Goal: Task Accomplishment & Management: Manage account settings

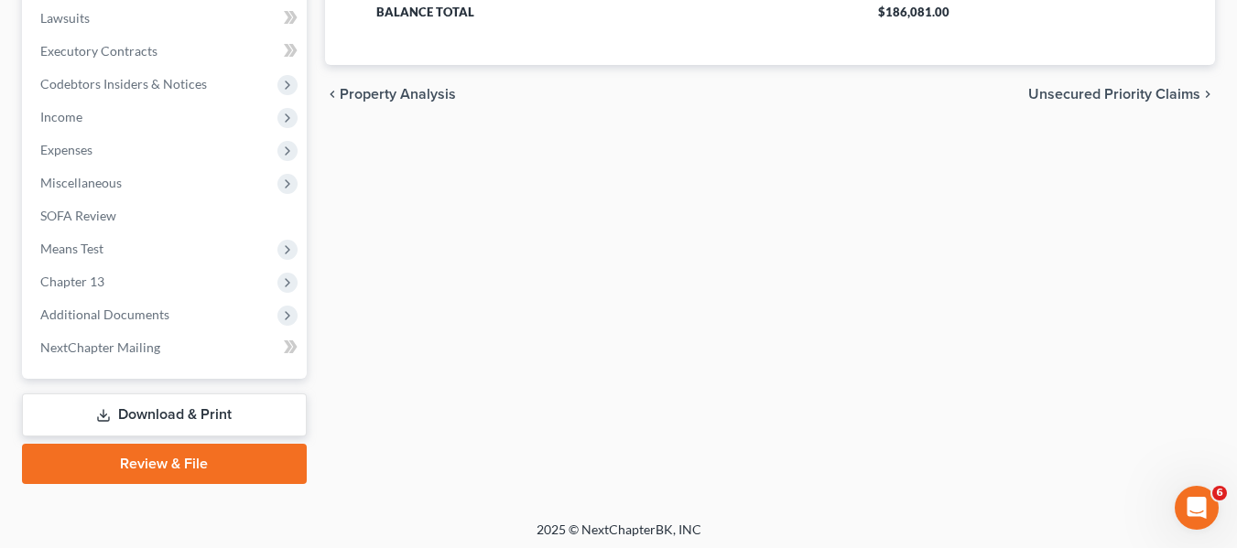
scroll to position [491, 0]
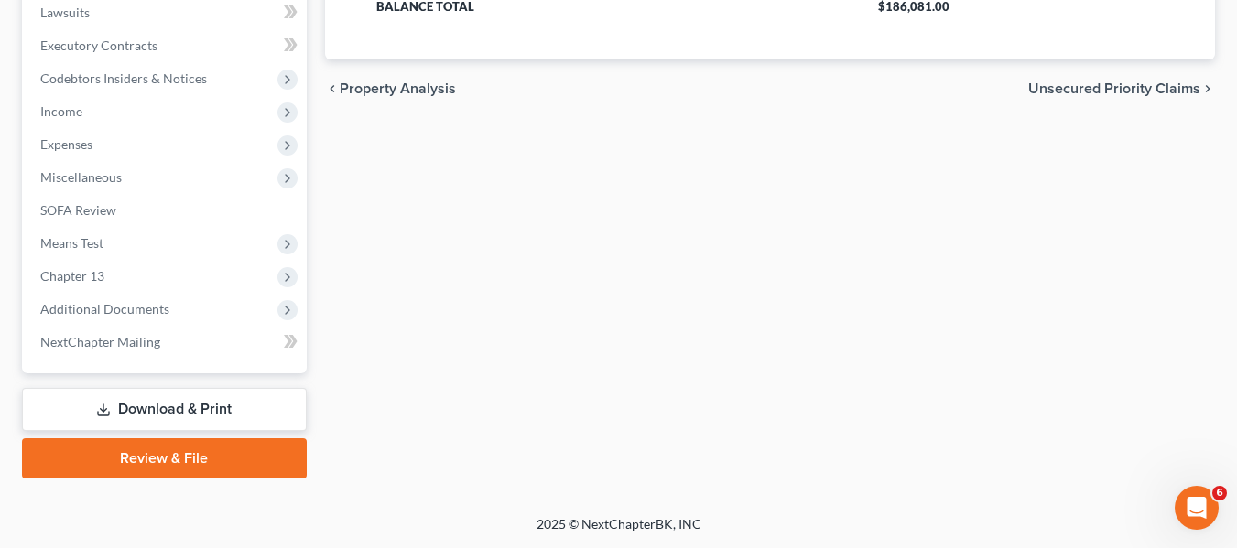
click at [140, 413] on link "Download & Print" at bounding box center [164, 409] width 285 height 43
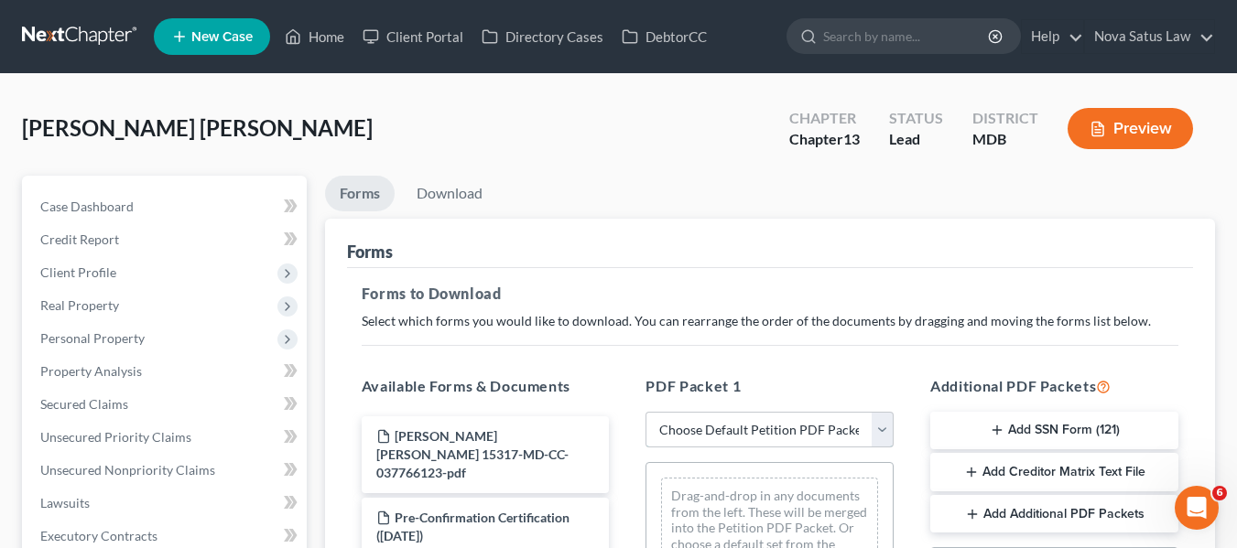
click at [728, 437] on select "Choose Default Petition PDF Packet Complete Bankruptcy Petition (all forms and …" at bounding box center [770, 430] width 248 height 37
select select "0"
click at [646, 412] on select "Choose Default Petition PDF Packet Complete Bankruptcy Petition (all forms and …" at bounding box center [770, 430] width 248 height 37
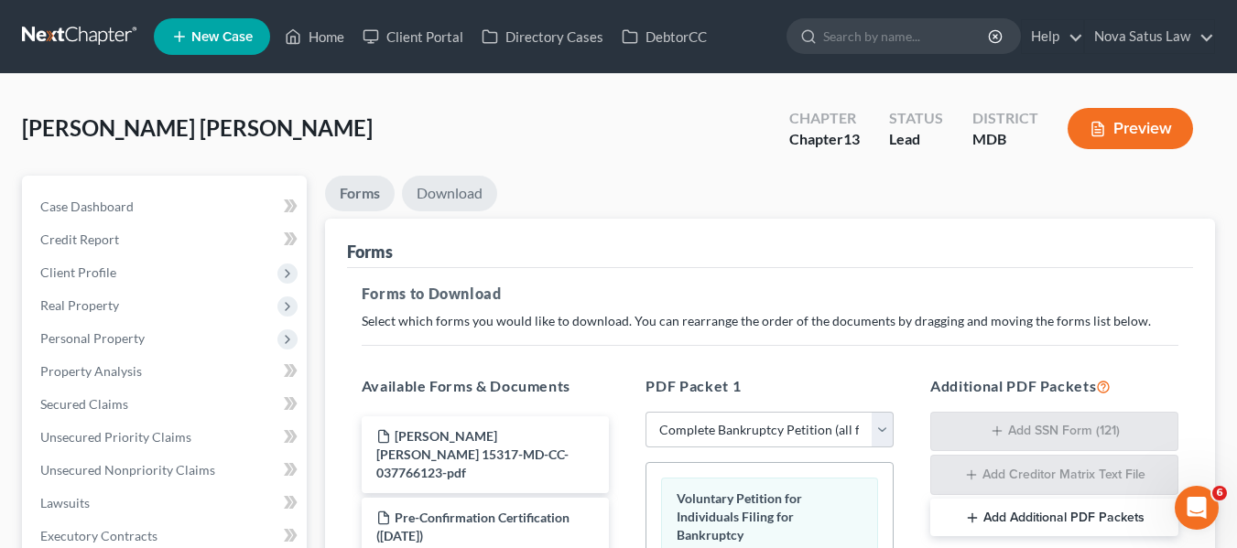
click at [450, 191] on link "Download" at bounding box center [449, 194] width 95 height 36
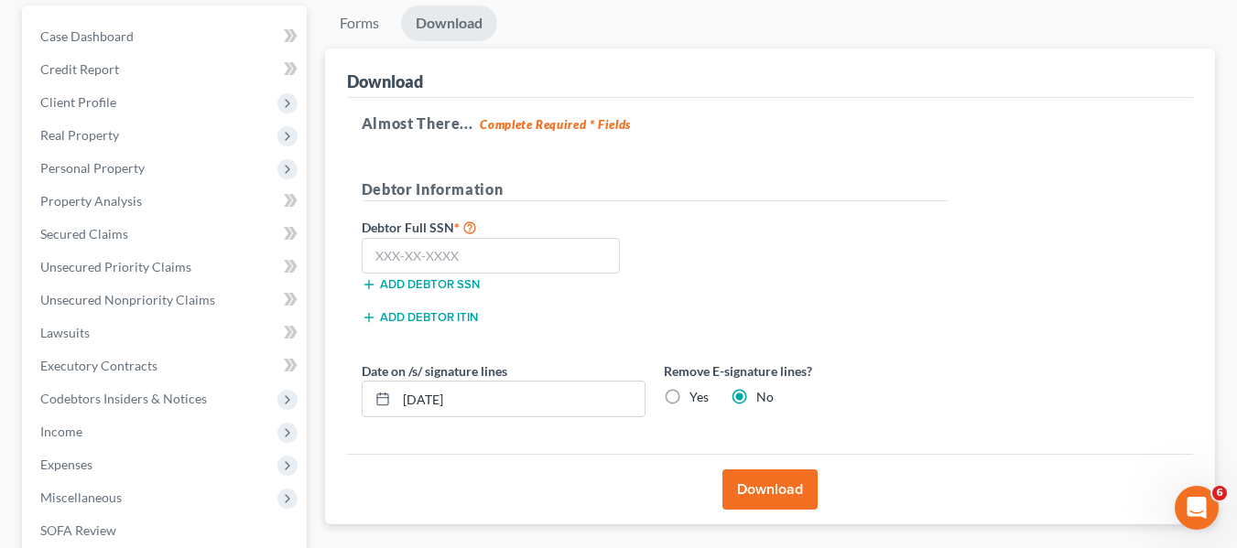
scroll to position [174, 0]
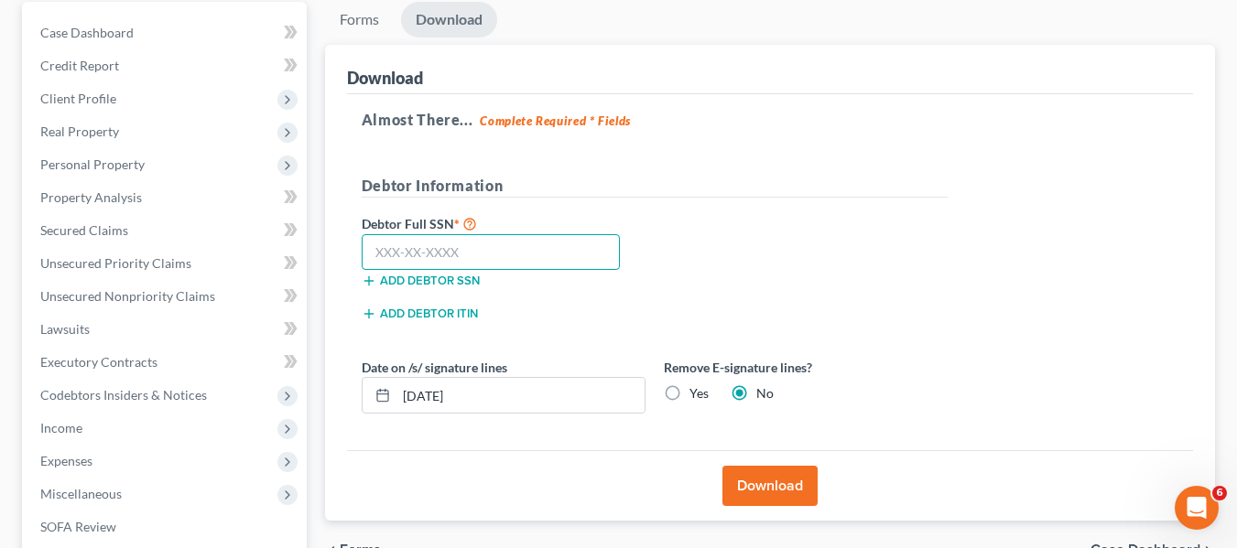
click at [386, 243] on input "text" at bounding box center [491, 252] width 259 height 37
type input "221-62-6269"
click at [787, 472] on button "Download" at bounding box center [769, 486] width 95 height 40
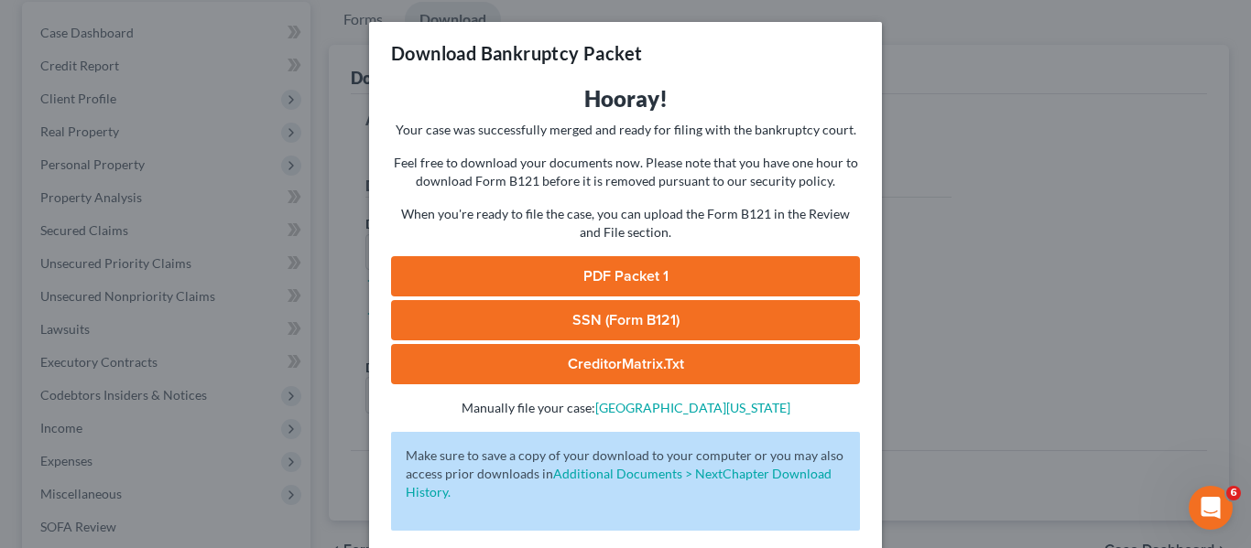
click at [617, 273] on link "PDF Packet 1" at bounding box center [625, 276] width 469 height 40
click at [636, 302] on link "SSN (Form B121)" at bounding box center [625, 320] width 469 height 40
click at [986, 206] on div "Download Bankruptcy Packet Hooray! Your case was successfully merged and ready …" at bounding box center [625, 274] width 1251 height 548
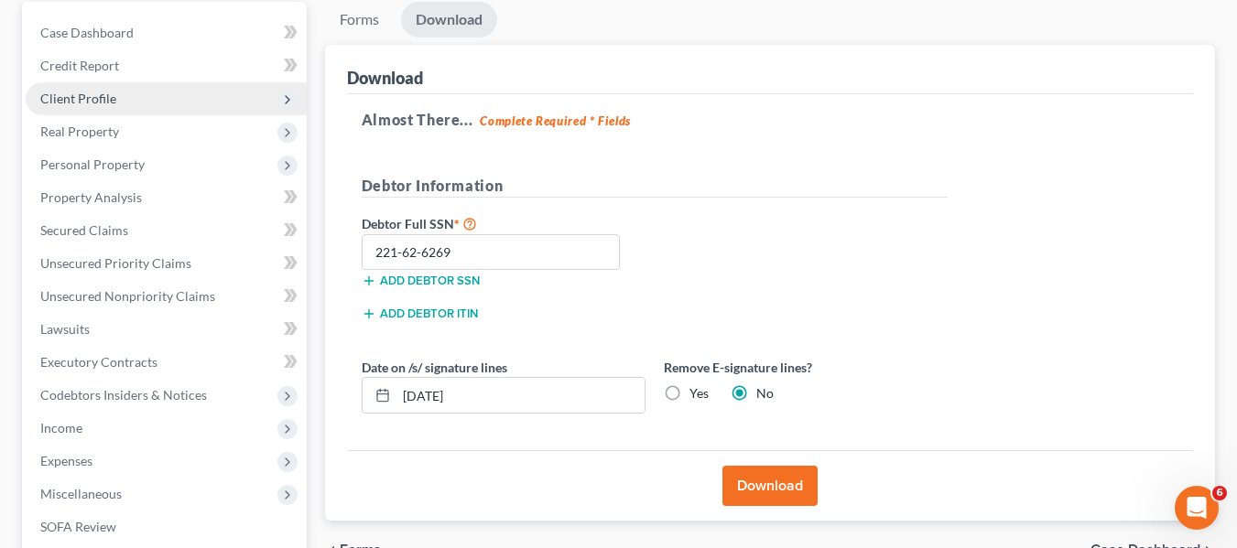
click at [204, 96] on span "Client Profile" at bounding box center [166, 98] width 281 height 33
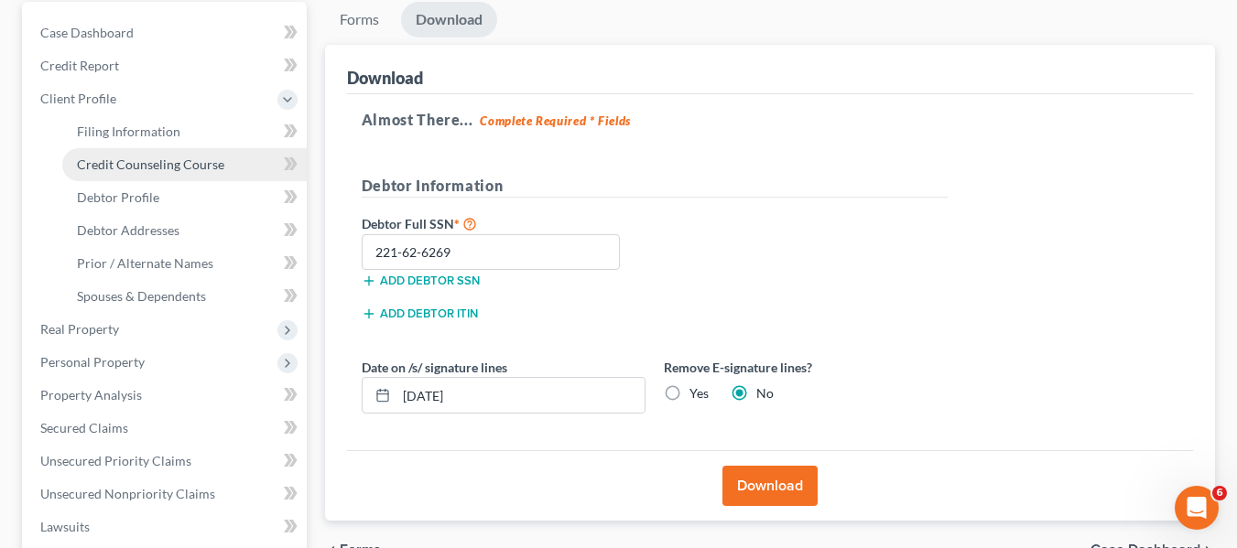
click at [200, 164] on span "Credit Counseling Course" at bounding box center [150, 165] width 147 height 16
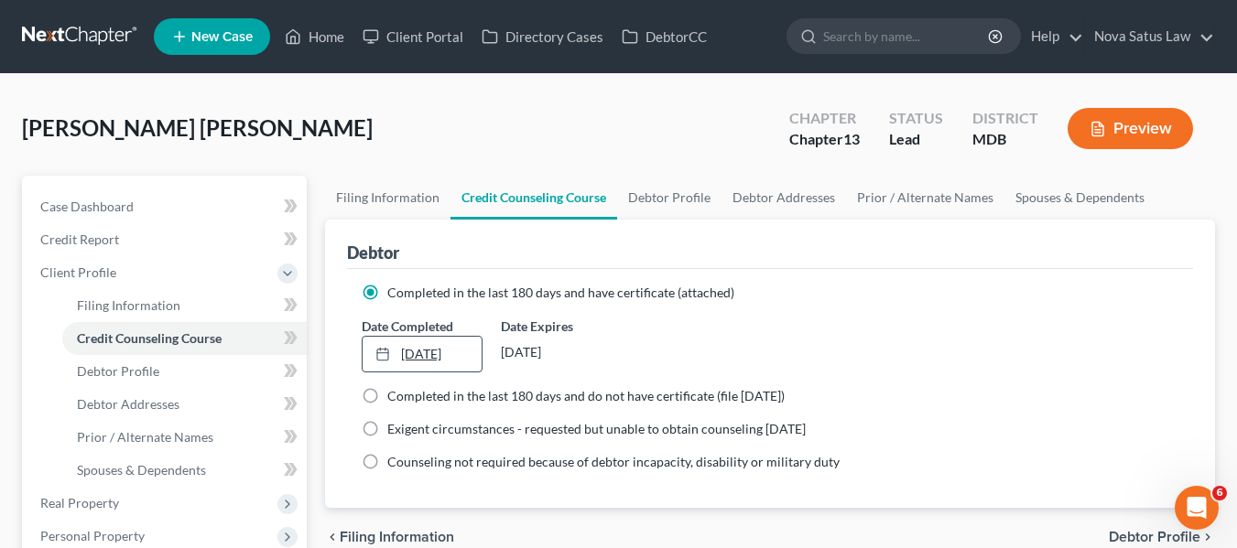
click at [423, 355] on link "[DATE]" at bounding box center [422, 354] width 119 height 35
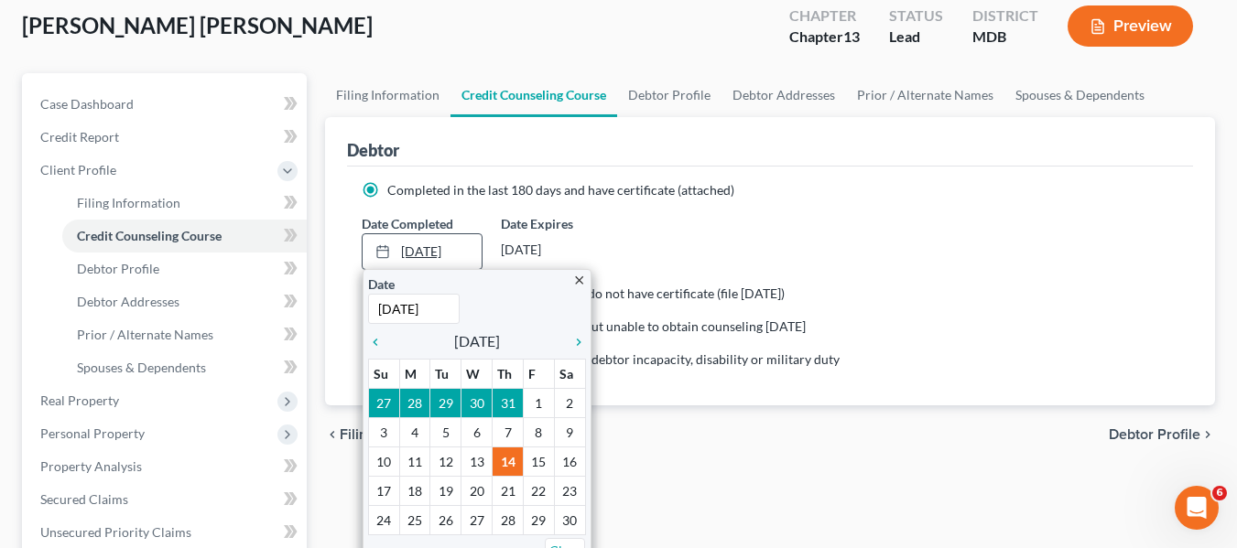
scroll to position [103, 0]
click at [575, 339] on icon "chevron_right" at bounding box center [574, 341] width 24 height 15
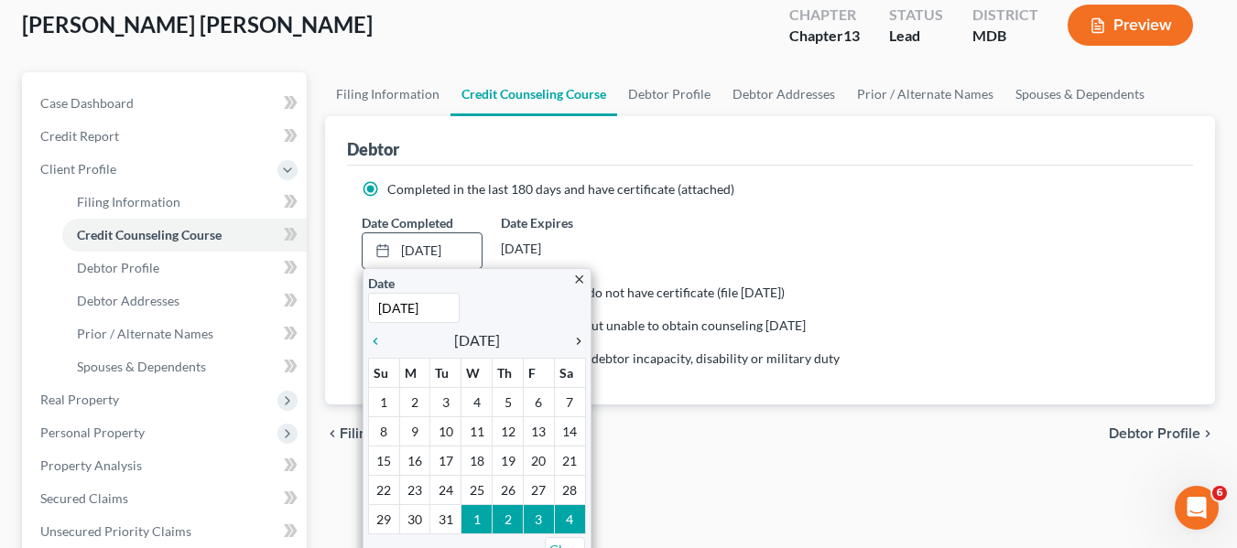
click at [575, 339] on icon "chevron_right" at bounding box center [574, 341] width 24 height 15
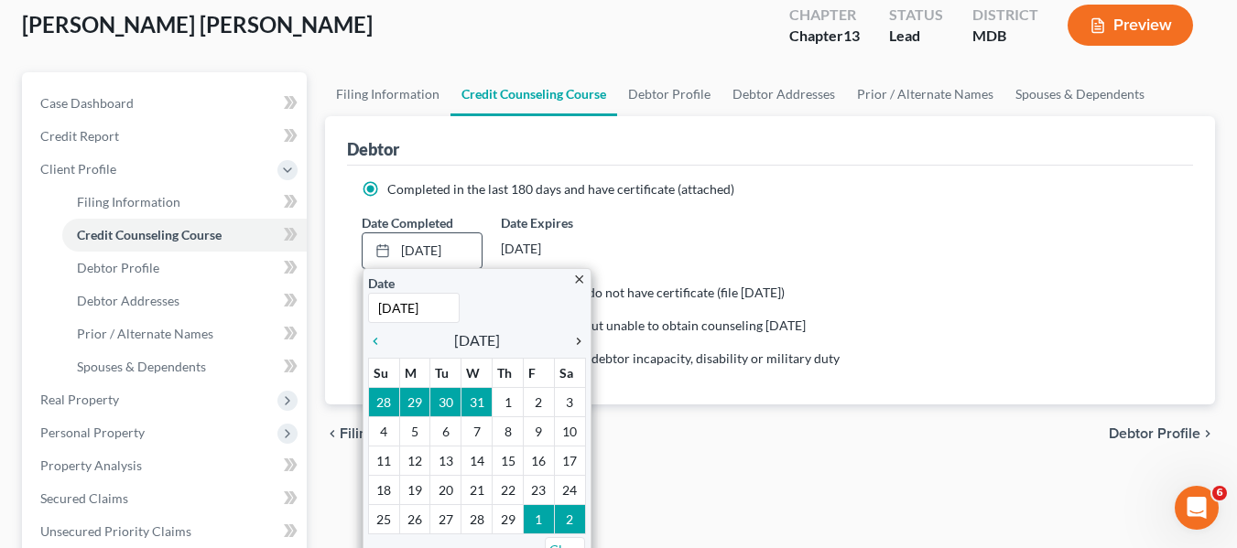
click at [575, 339] on icon "chevron_right" at bounding box center [574, 341] width 24 height 15
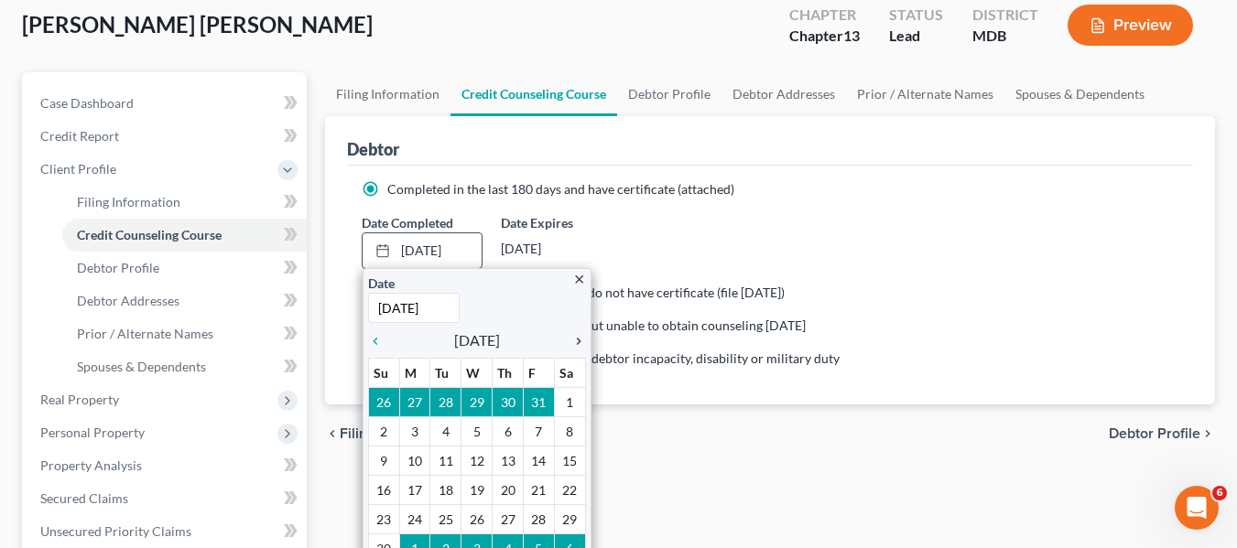
click at [575, 339] on icon "chevron_right" at bounding box center [574, 341] width 24 height 15
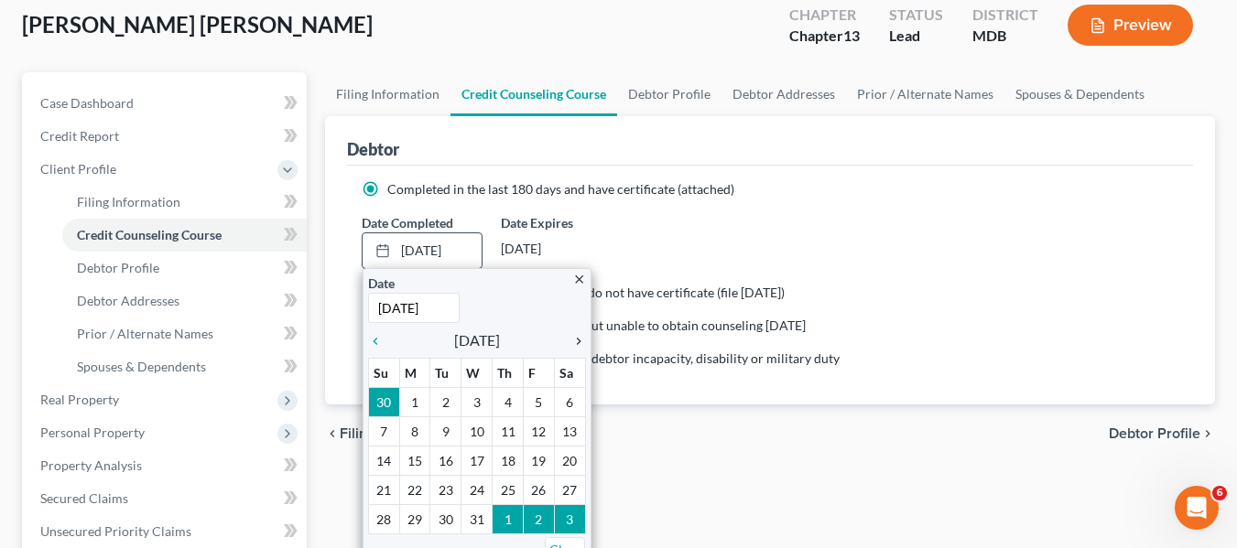
click at [575, 339] on icon "chevron_right" at bounding box center [574, 341] width 24 height 15
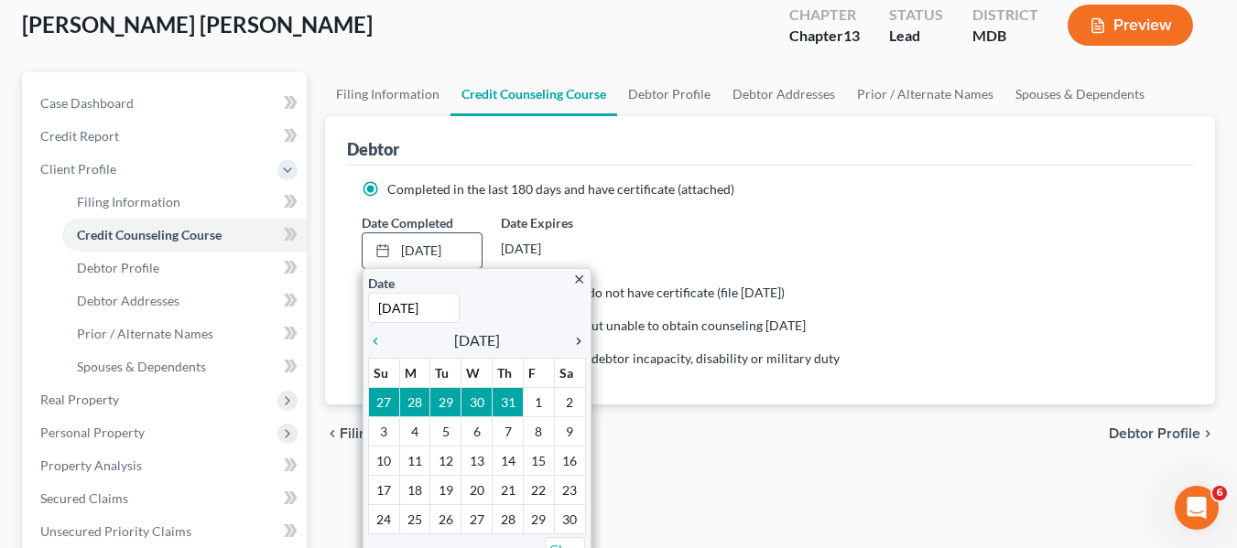
click at [575, 339] on icon "chevron_right" at bounding box center [574, 341] width 24 height 15
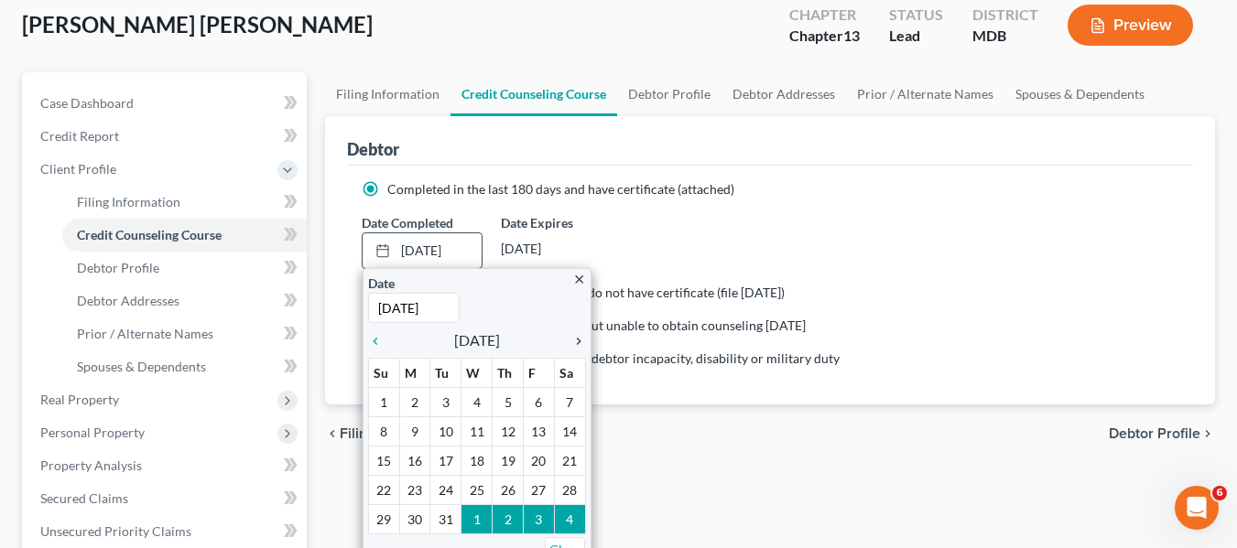
click at [575, 339] on icon "chevron_right" at bounding box center [574, 341] width 24 height 15
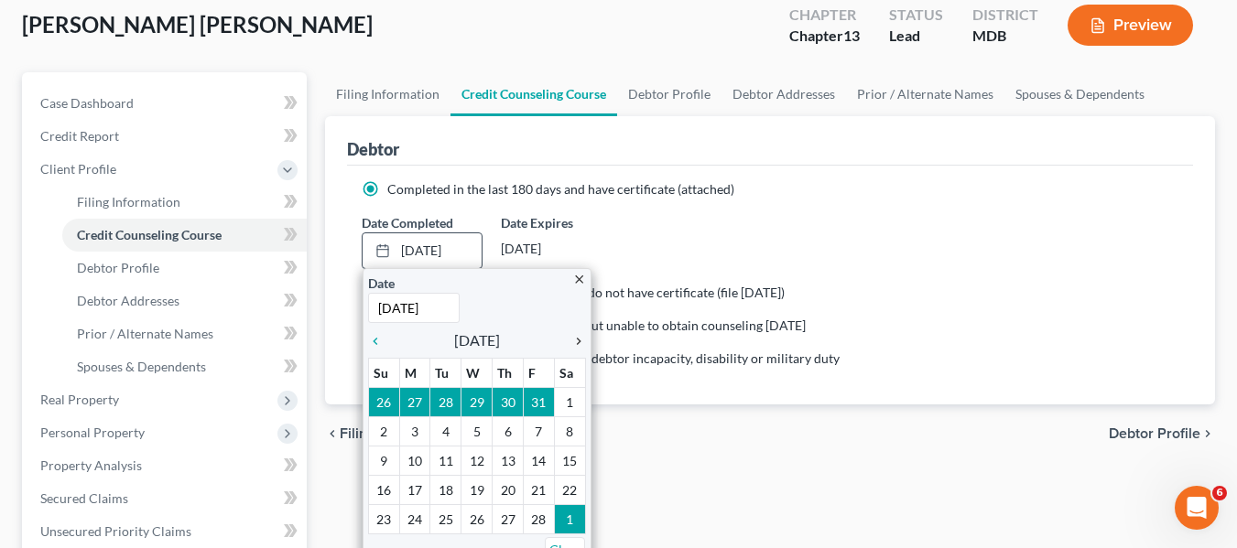
click at [575, 339] on icon "chevron_right" at bounding box center [574, 341] width 24 height 15
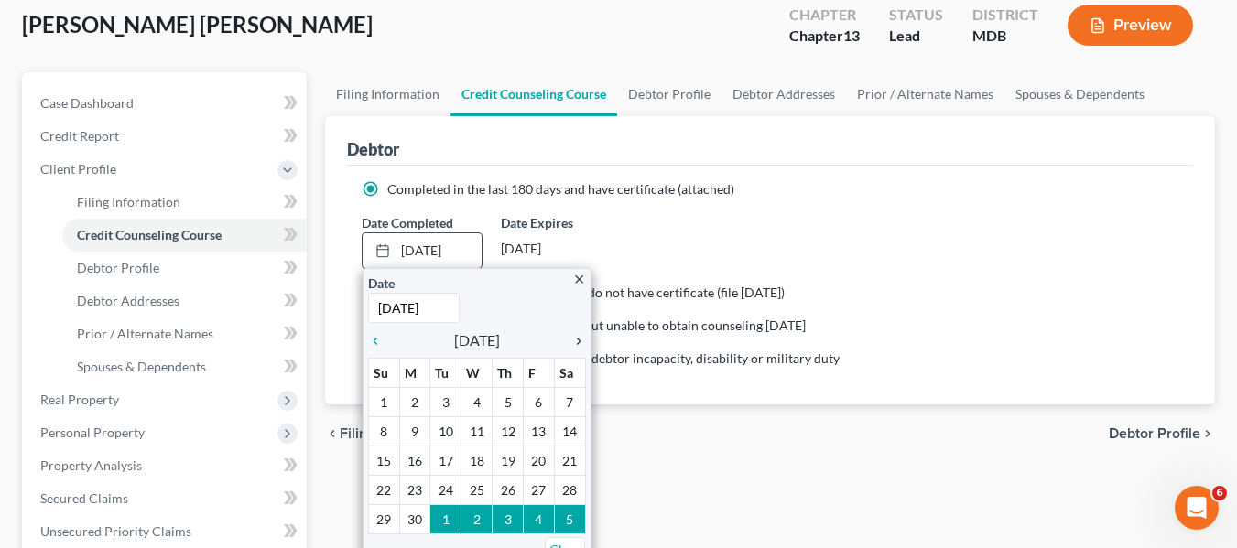
click at [575, 339] on icon "chevron_right" at bounding box center [574, 341] width 24 height 15
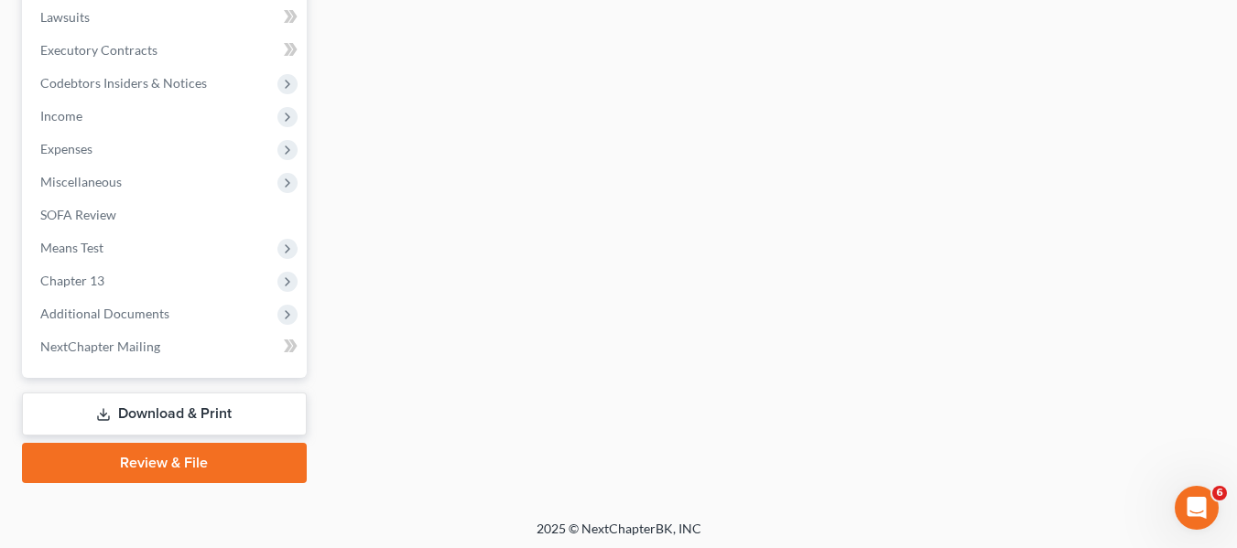
scroll to position [689, 0]
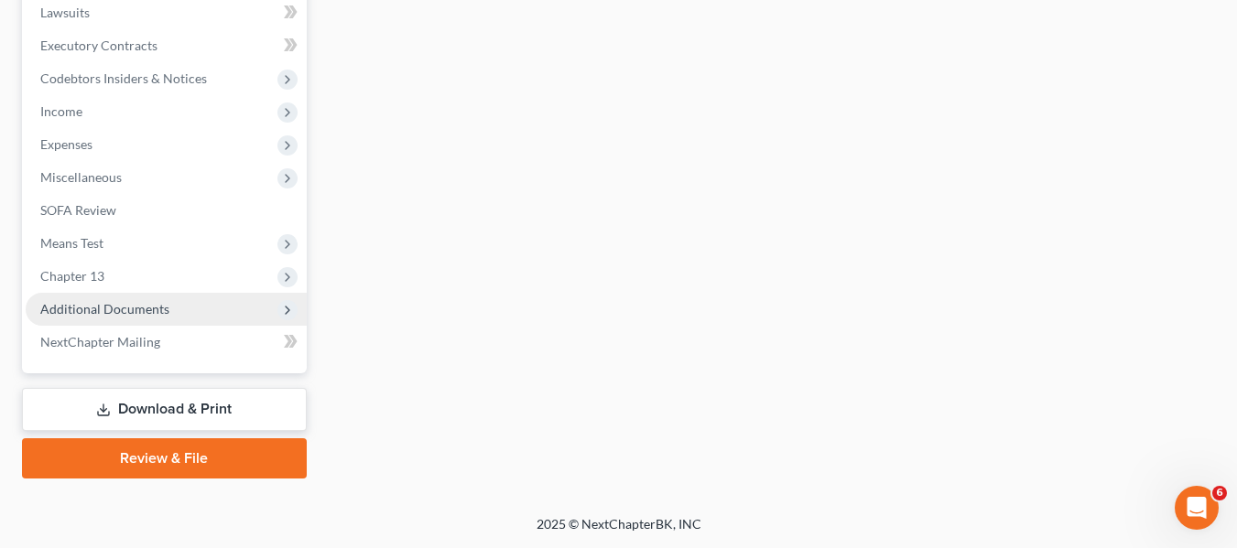
click at [104, 317] on span "Additional Documents" at bounding box center [166, 309] width 281 height 33
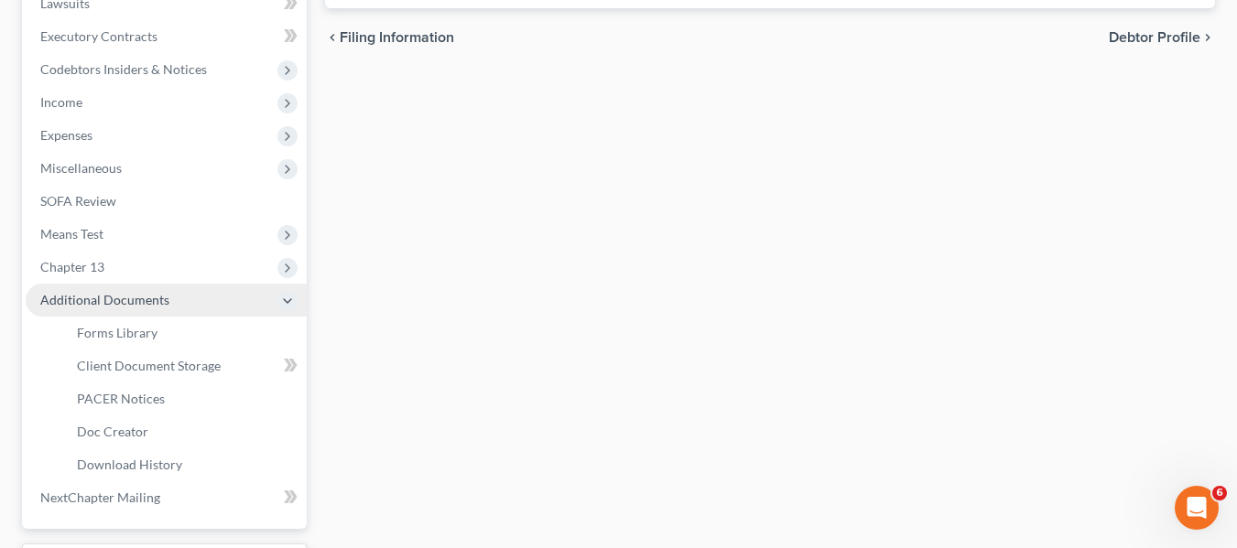
scroll to position [491, 0]
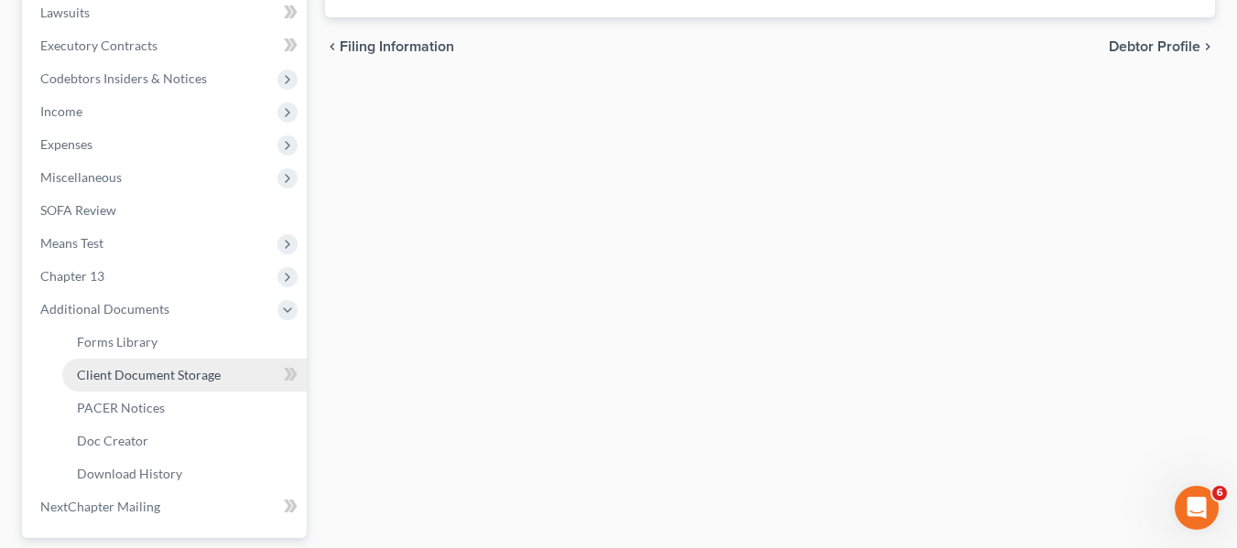
click at [136, 376] on span "Client Document Storage" at bounding box center [149, 375] width 144 height 16
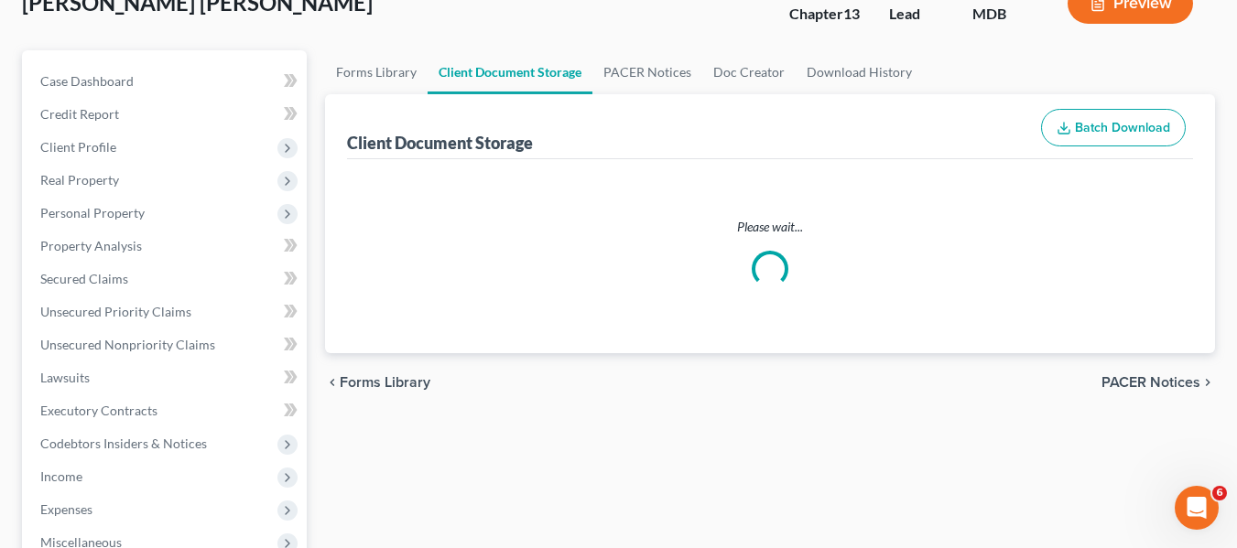
select select "14"
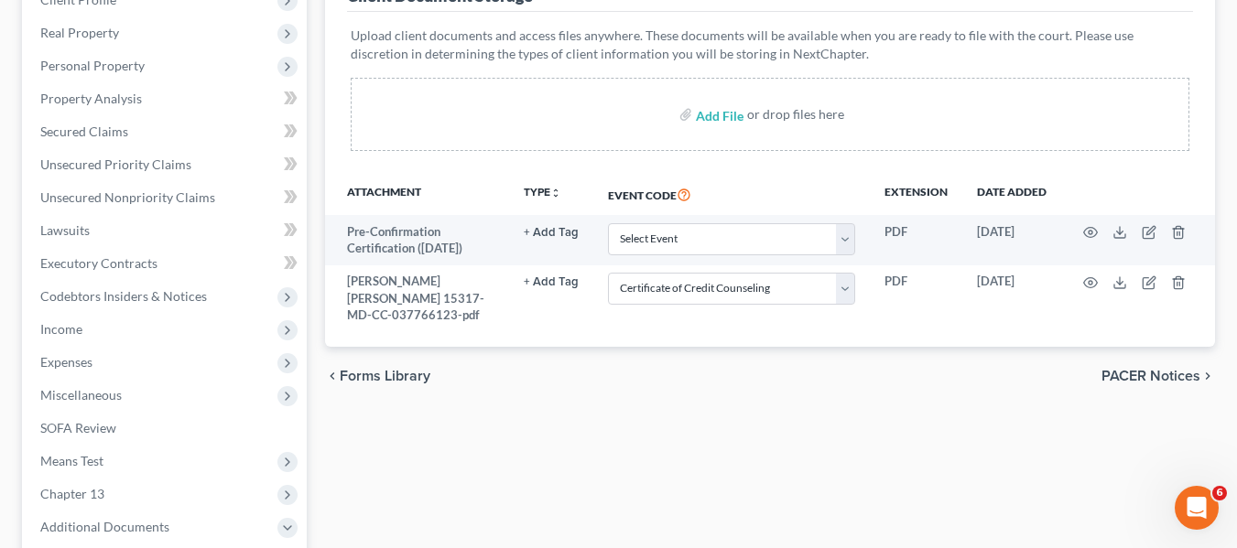
scroll to position [272, 0]
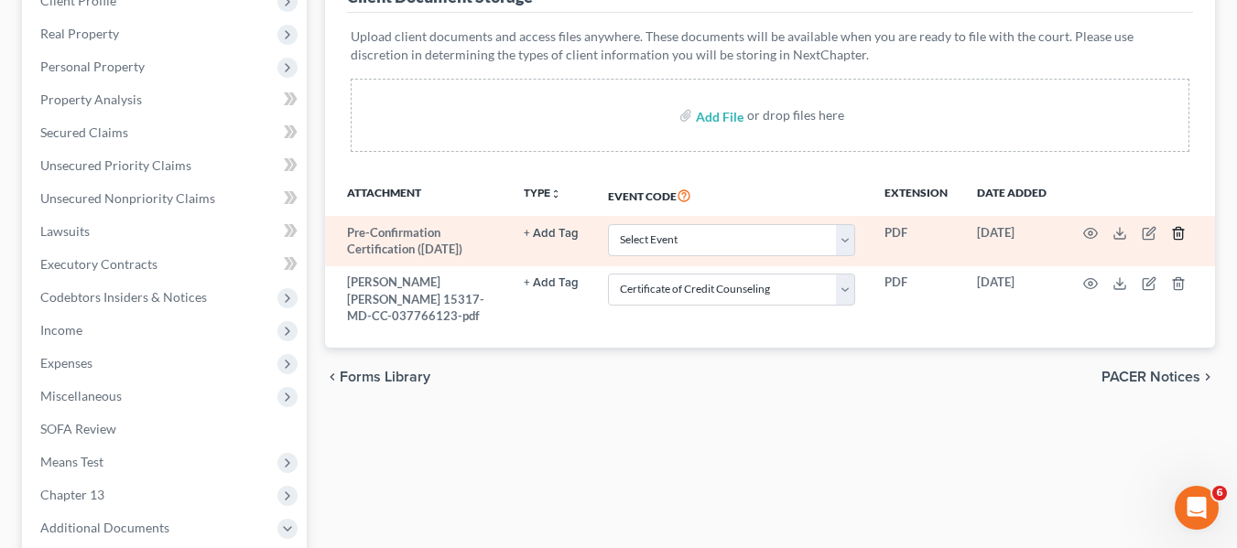
click at [1175, 233] on icon "button" at bounding box center [1178, 234] width 8 height 12
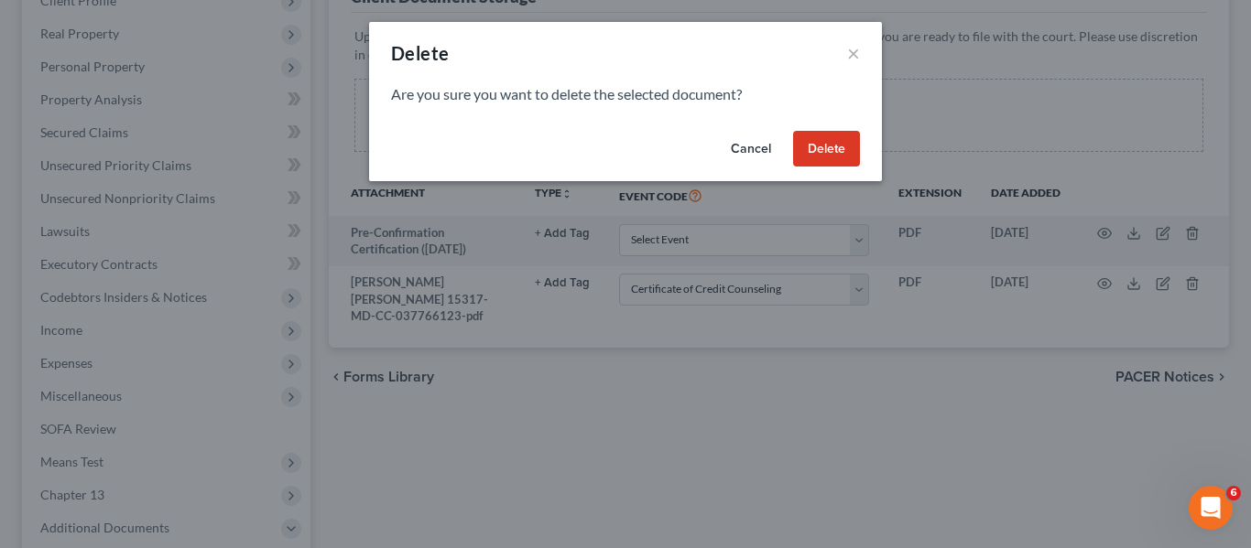
click at [807, 143] on button "Delete" at bounding box center [826, 149] width 67 height 37
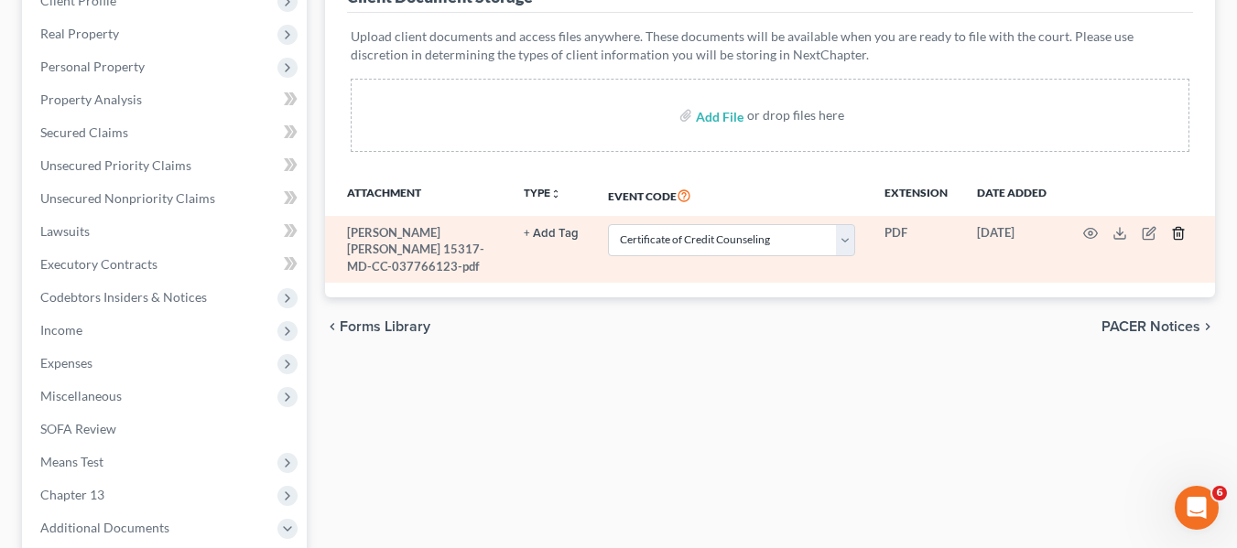
click at [1176, 232] on icon "button" at bounding box center [1178, 233] width 15 height 15
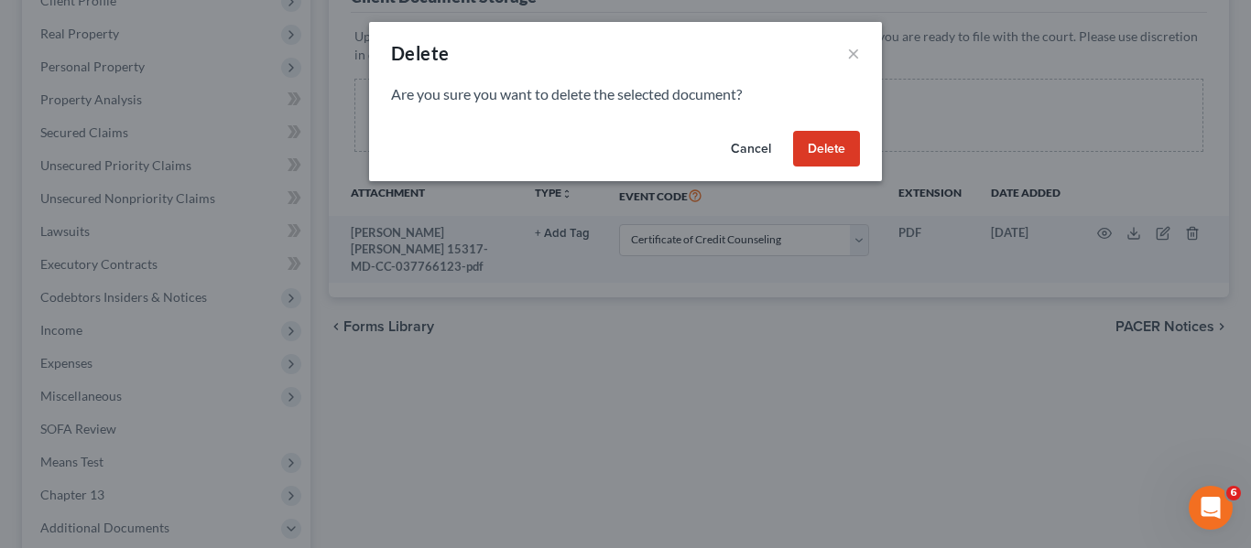
click at [850, 148] on button "Delete" at bounding box center [826, 149] width 67 height 37
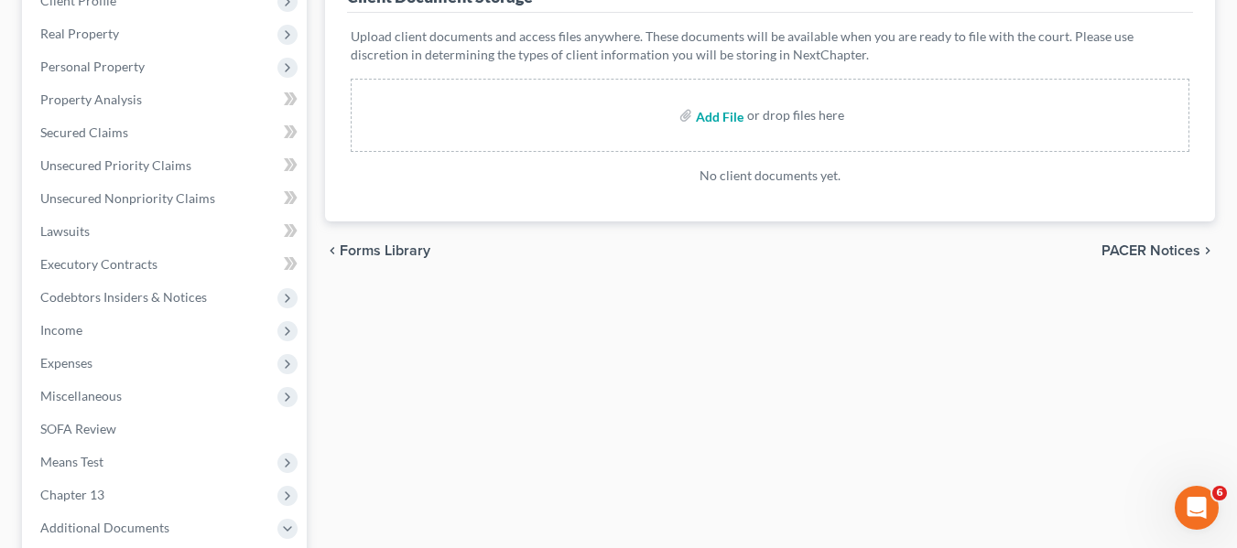
click at [717, 114] on input "file" at bounding box center [718, 115] width 44 height 33
type input "C:\fakepath\[PERSON_NAME] [PERSON_NAME] 15317-MD-CC-039973909.pdf"
